Goal: Task Accomplishment & Management: Complete application form

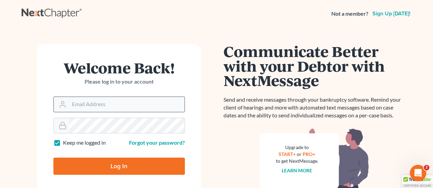
click at [169, 100] on input "Email Address" at bounding box center [126, 104] width 115 height 15
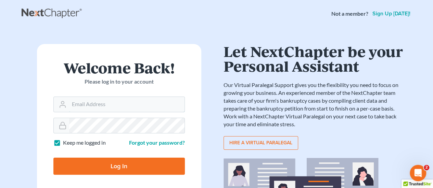
type input "[EMAIL_ADDRESS][DOMAIN_NAME]"
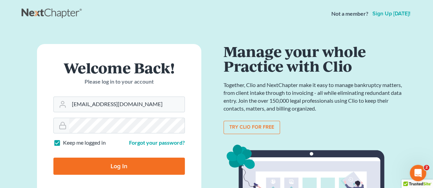
type input "Thinking..."
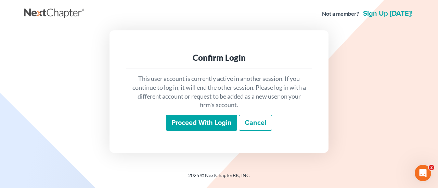
click at [200, 121] on input "Proceed with login" at bounding box center [201, 123] width 71 height 16
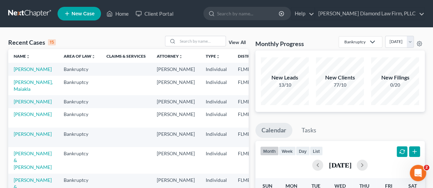
click at [79, 15] on span "New Case" at bounding box center [82, 13] width 23 height 5
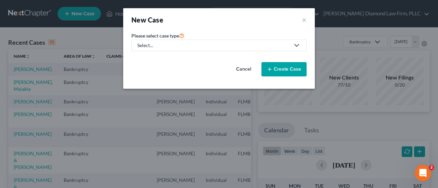
click at [156, 48] on div "Select..." at bounding box center [213, 45] width 153 height 7
click at [161, 56] on div "Bankruptcy" at bounding box center [152, 59] width 28 height 7
select select "15"
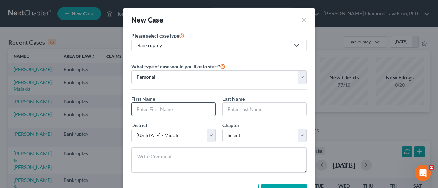
click at [159, 108] on input "text" at bounding box center [173, 109] width 83 height 13
click at [156, 106] on input "text" at bounding box center [173, 109] width 83 height 13
type input "Jeffrey"
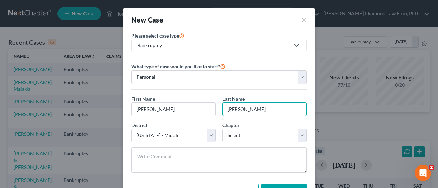
type input "Robinson"
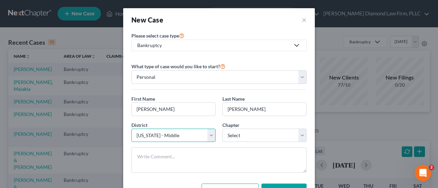
click at [138, 136] on select "Select Alabama - Middle Alabama - Northern Alabama - Southern Alaska Arizona Ar…" at bounding box center [173, 136] width 84 height 14
click at [248, 18] on div "New Case ×" at bounding box center [218, 20] width 175 height 10
click at [246, 135] on select "Select 7 11 12 13" at bounding box center [264, 136] width 84 height 14
select select "0"
click at [222, 129] on select "Select 7 11 12 13" at bounding box center [264, 136] width 84 height 14
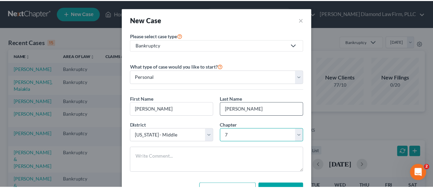
scroll to position [29, 0]
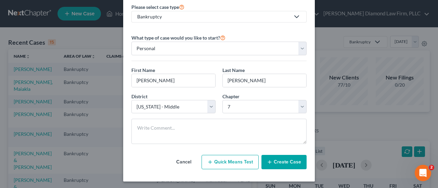
click at [293, 162] on button "Create Case" at bounding box center [283, 162] width 45 height 14
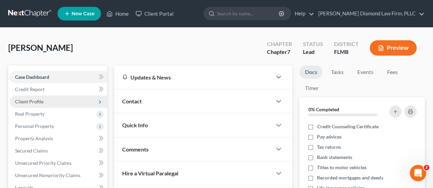
click at [27, 101] on span "Client Profile" at bounding box center [29, 102] width 28 height 6
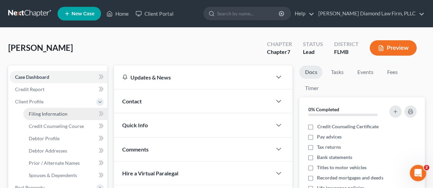
click at [39, 114] on span "Filing Information" at bounding box center [48, 114] width 39 height 6
select select "1"
select select "0"
select select "15"
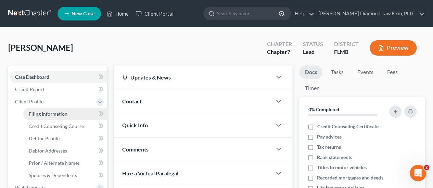
select select "9"
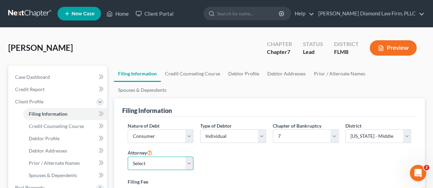
click at [148, 157] on select "Select Michael Ziegler - FLMB Michael Ziegler - FLSB Michael Ziegler - FLNB" at bounding box center [161, 164] width 66 height 14
select select "0"
click at [128, 157] on select "Select Michael Ziegler - FLMB Michael Ziegler - FLSB Michael Ziegler - FLNB" at bounding box center [161, 164] width 66 height 14
click at [172, 157] on select "Select Michael Ziegler - FLMB Michael Ziegler - FLSB Michael Ziegler - FLNB" at bounding box center [161, 164] width 66 height 14
click at [128, 157] on select "Select Michael Ziegler - FLMB Michael Ziegler - FLSB Michael Ziegler - FLNB" at bounding box center [161, 164] width 66 height 14
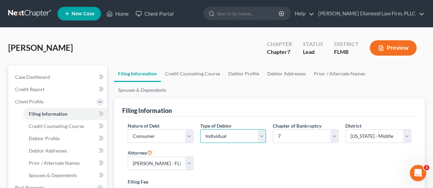
click at [225, 130] on select "Select Individual Joint" at bounding box center [233, 137] width 66 height 14
select select "1"
click at [200, 130] on select "Select Individual Joint" at bounding box center [233, 137] width 66 height 14
click at [238, 76] on link "Debtor Profile" at bounding box center [243, 74] width 39 height 16
select select "1"
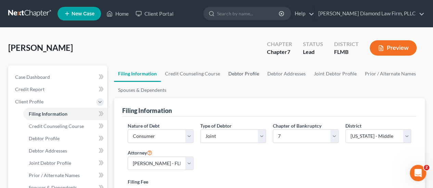
select select "0"
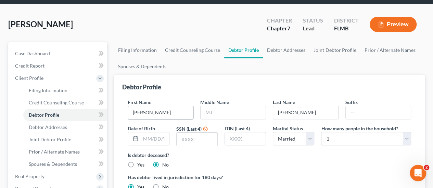
scroll to position [34, 0]
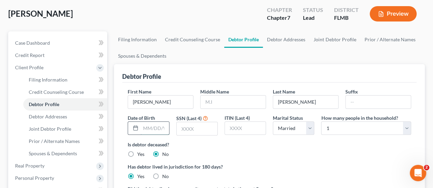
click at [148, 128] on input "text" at bounding box center [155, 128] width 28 height 13
drag, startPoint x: 210, startPoint y: 130, endPoint x: 314, endPoint y: 151, distance: 105.8
click at [210, 130] on input "text" at bounding box center [196, 128] width 41 height 13
drag, startPoint x: 143, startPoint y: 131, endPoint x: 148, endPoint y: 130, distance: 5.6
click at [143, 131] on input "text" at bounding box center [155, 128] width 28 height 13
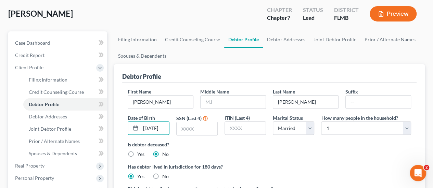
scroll to position [0, 4]
type input "03/12/1949"
type input "2807"
click at [278, 42] on link "Debtor Addresses" at bounding box center [286, 39] width 47 height 16
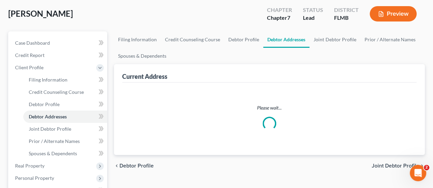
select select "0"
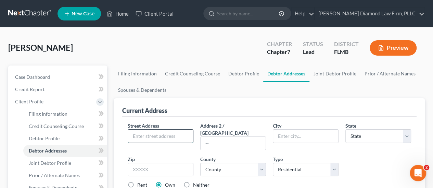
click at [153, 137] on input "text" at bounding box center [160, 136] width 65 height 13
click at [157, 134] on input "text" at bounding box center [160, 136] width 65 height 13
type input "1476 Watermill Circle"
type input "Tarpon Springs"
select select "9"
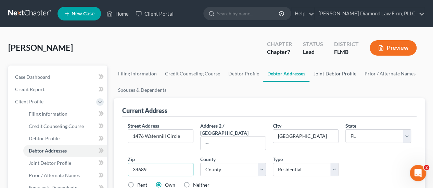
type input "34689"
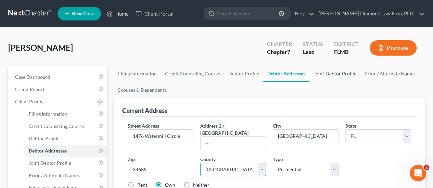
select select "51"
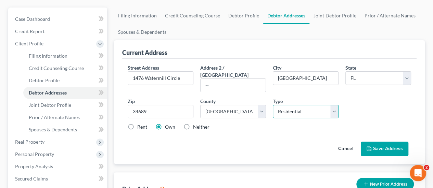
scroll to position [68, 0]
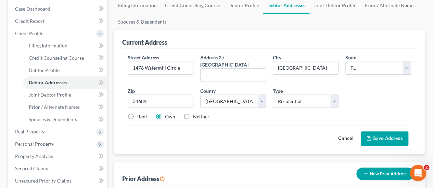
click at [401, 137] on button "Save Address" at bounding box center [384, 139] width 48 height 14
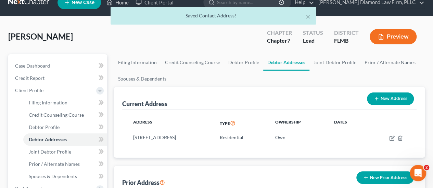
scroll to position [0, 0]
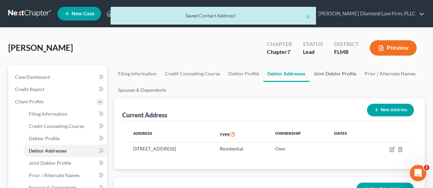
click at [329, 76] on link "Joint Debtor Profile" at bounding box center [334, 74] width 51 height 16
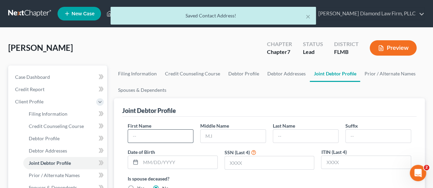
click at [143, 135] on input "text" at bounding box center [160, 136] width 65 height 13
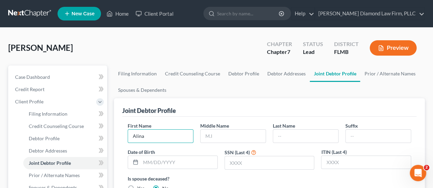
type input "Alina"
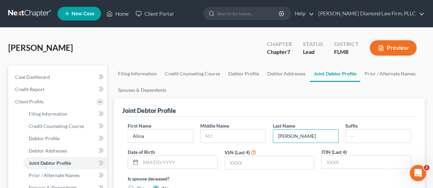
type input "Robinson"
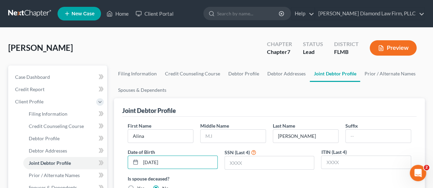
type input "07/15/1970"
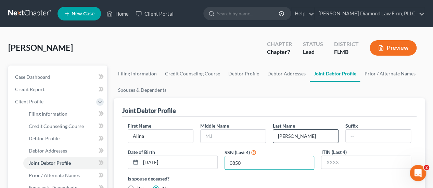
type input "0850"
click at [361, 164] on input "text" at bounding box center [365, 162] width 89 height 13
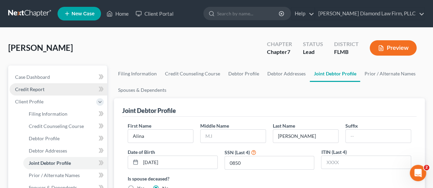
click at [42, 88] on span "Credit Report" at bounding box center [29, 90] width 29 height 6
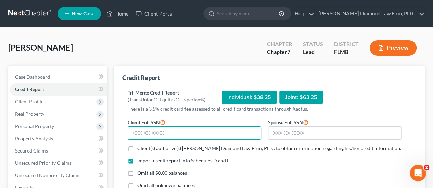
click at [178, 130] on input "text" at bounding box center [194, 134] width 133 height 14
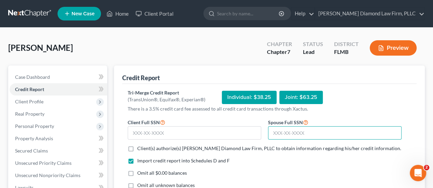
click at [295, 132] on input "text" at bounding box center [334, 134] width 133 height 14
paste input "028-17-0850"
type input "028-17-0850"
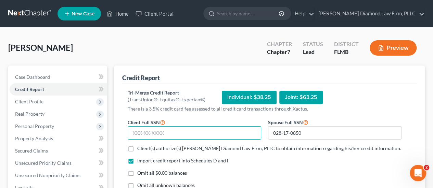
click at [173, 138] on input "text" at bounding box center [194, 134] width 133 height 14
drag, startPoint x: 142, startPoint y: 136, endPoint x: 153, endPoint y: 134, distance: 11.1
click at [142, 136] on input "text" at bounding box center [194, 134] width 133 height 14
paste input "107-40-2807"
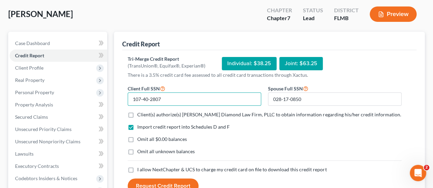
scroll to position [34, 0]
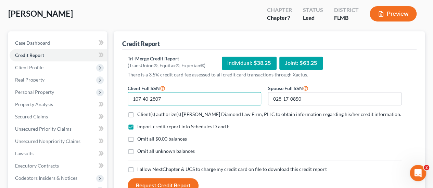
type input "107-40-2807"
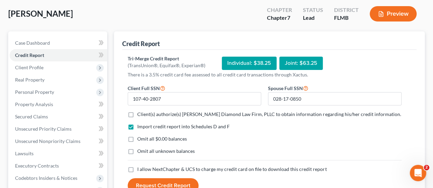
click at [137, 115] on label "Client(s) authorize(s) Ziegler Diamond Law Firm, PLLC to obtain information reg…" at bounding box center [268, 114] width 263 height 7
click at [140, 115] on input "Client(s) authorize(s) Ziegler Diamond Law Firm, PLLC to obtain information reg…" at bounding box center [142, 113] width 4 height 4
checkbox input "true"
click at [137, 170] on label "I allow NextChapter & UCS to charge my credit card on file to download this cre…" at bounding box center [231, 169] width 189 height 7
click at [140, 170] on input "I allow NextChapter & UCS to charge my credit card on file to download this cre…" at bounding box center [142, 168] width 4 height 4
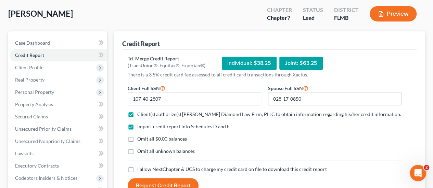
checkbox input "true"
click at [137, 183] on button "Request Credit Report" at bounding box center [163, 185] width 71 height 15
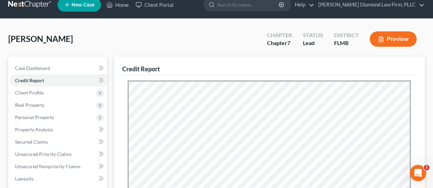
scroll to position [0, 0]
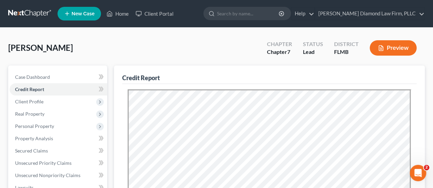
click at [79, 17] on link "New Case" at bounding box center [78, 14] width 43 height 14
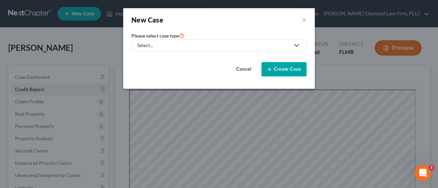
click at [194, 47] on div "Select..." at bounding box center [213, 45] width 153 height 7
click at [157, 60] on div "Bankruptcy" at bounding box center [152, 59] width 28 height 7
select select "15"
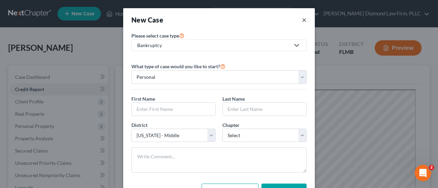
click at [302, 23] on button "×" at bounding box center [304, 20] width 5 height 10
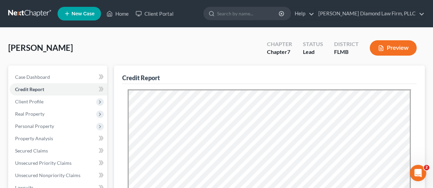
click at [169, 49] on div "Robinson, Jeffrey Upgraded Chapter Chapter 7 Status Lead District FLMB Preview" at bounding box center [216, 51] width 416 height 30
click at [83, 14] on span "New Case" at bounding box center [82, 13] width 23 height 5
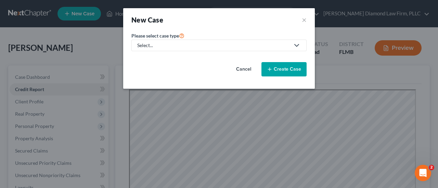
click at [181, 48] on div "Select..." at bounding box center [213, 45] width 153 height 7
click at [166, 58] on link "Bankruptcy" at bounding box center [151, 59] width 41 height 11
select select "15"
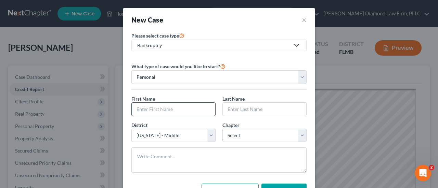
click at [161, 103] on input "text" at bounding box center [173, 109] width 83 height 13
type input "Mary"
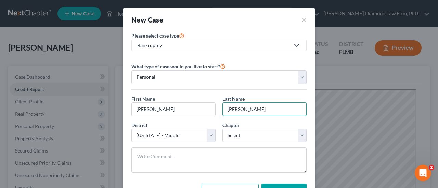
type input "Philpott"
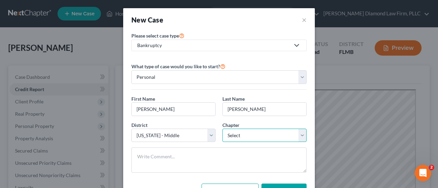
click at [234, 136] on select "Select 7 11 12 13" at bounding box center [264, 136] width 84 height 14
select select "0"
click at [222, 129] on select "Select 7 11 12 13" at bounding box center [264, 136] width 84 height 14
click at [272, 184] on button "Create Case" at bounding box center [283, 191] width 45 height 14
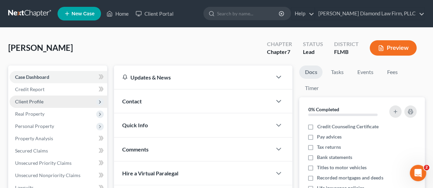
click at [59, 102] on span "Client Profile" at bounding box center [58, 102] width 97 height 12
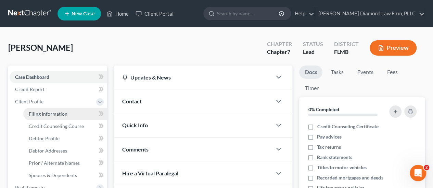
click at [62, 115] on span "Filing Information" at bounding box center [48, 114] width 39 height 6
select select "1"
select select "0"
select select "15"
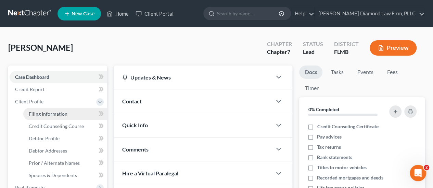
select select "9"
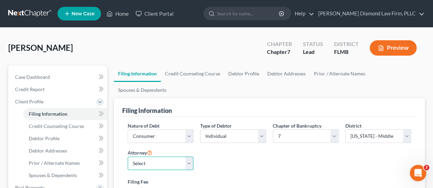
click at [162, 157] on select "Select Michael Ziegler - FLMB Michael Ziegler - FLSB Michael Ziegler - FLNB" at bounding box center [161, 164] width 66 height 14
select select "0"
click at [128, 157] on select "Select Michael Ziegler - FLMB Michael Ziegler - FLSB Michael Ziegler - FLNB" at bounding box center [161, 164] width 66 height 14
click at [238, 71] on link "Debtor Profile" at bounding box center [243, 74] width 39 height 16
select select "0"
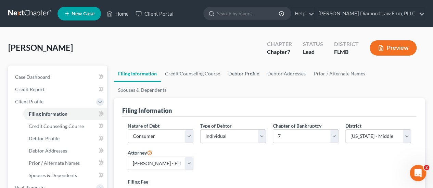
select select "0"
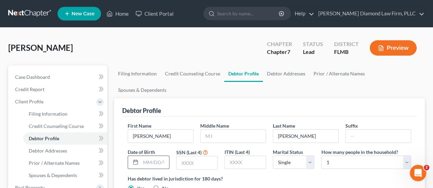
click at [146, 156] on input "text" at bounding box center [155, 162] width 28 height 13
type input "03/16/1964"
type input "5787"
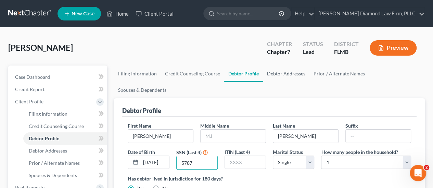
click at [272, 74] on link "Debtor Addresses" at bounding box center [286, 74] width 47 height 16
select select "0"
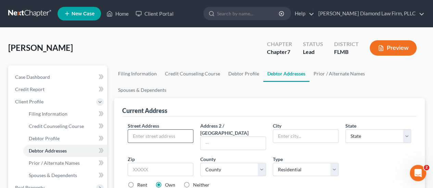
click at [143, 130] on input "text" at bounding box center [160, 136] width 65 height 13
type input "2311 Gainesbough Loop"
type input "Sun City Center"
select select "9"
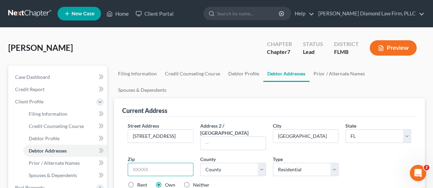
drag, startPoint x: 173, startPoint y: 144, endPoint x: 198, endPoint y: 143, distance: 25.3
click at [173, 163] on input "text" at bounding box center [161, 170] width 66 height 14
type input "33573"
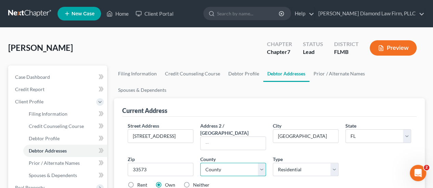
click at [226, 163] on select "County Alachua County Baker County Bay County Bradford County Brevard County Br…" at bounding box center [233, 170] width 66 height 14
select select "27"
click at [200, 163] on select "County Alachua County Baker County Bay County Bradford County Brevard County Br…" at bounding box center [233, 170] width 66 height 14
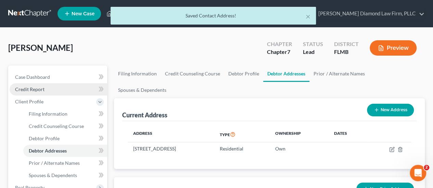
click at [39, 90] on span "Credit Report" at bounding box center [29, 90] width 29 height 6
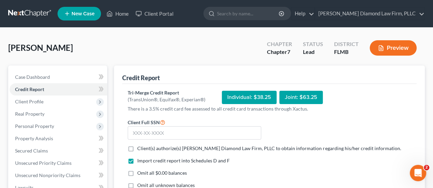
click at [165, 148] on span "Client(s) authorize(s) Ziegler Diamond Law Firm, PLLC to obtain information reg…" at bounding box center [268, 149] width 263 height 6
click at [144, 148] on input "Client(s) authorize(s) Ziegler Diamond Law Firm, PLLC to obtain information reg…" at bounding box center [142, 147] width 4 height 4
checkbox input "true"
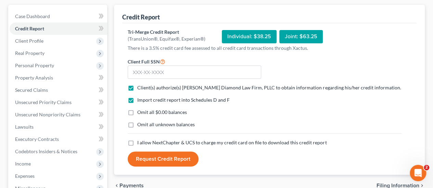
scroll to position [68, 0]
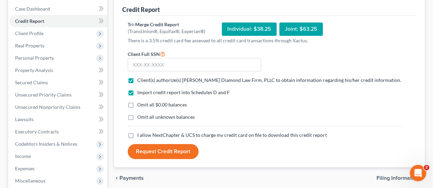
click at [193, 132] on span "I allow NextChapter & UCS to charge my credit card on file to download this cre…" at bounding box center [231, 135] width 189 height 6
click at [144, 132] on input "I allow NextChapter & UCS to charge my credit card on file to download this cre…" at bounding box center [142, 134] width 4 height 4
checkbox input "true"
click at [174, 65] on input "text" at bounding box center [194, 65] width 133 height 14
click at [174, 61] on input "text" at bounding box center [194, 65] width 133 height 14
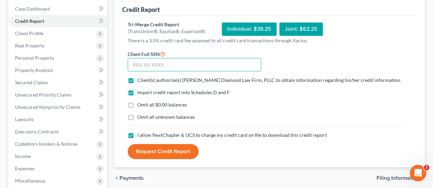
paste input "274-46-5787"
type input "274-46-5787"
click at [166, 156] on button "Request Credit Report" at bounding box center [163, 151] width 71 height 15
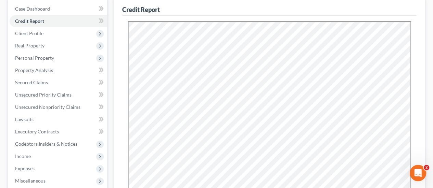
scroll to position [0, 0]
